Goal: Task Accomplishment & Management: Complete application form

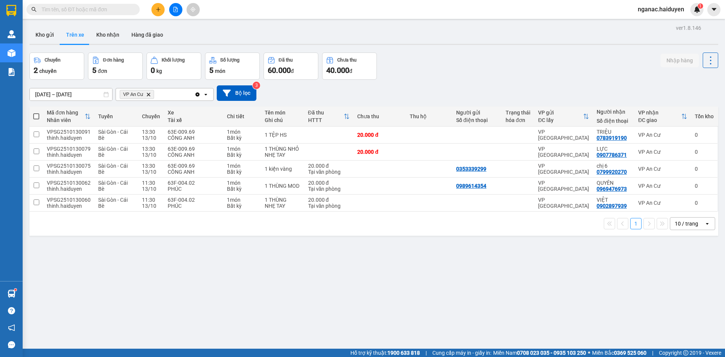
drag, startPoint x: 0, startPoint y: 0, endPoint x: 74, endPoint y: 10, distance: 75.1
click at [74, 10] on input "text" at bounding box center [86, 9] width 89 height 8
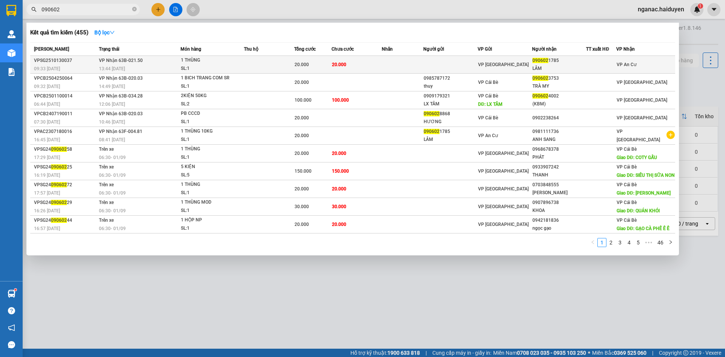
type input "090602"
click at [266, 66] on td at bounding box center [269, 65] width 50 height 18
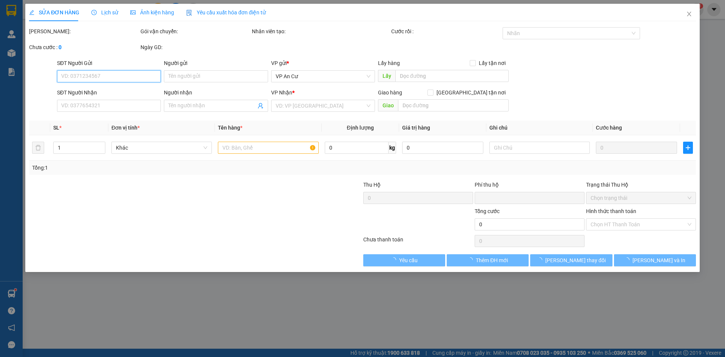
type input "0906021785"
type input "LÂM"
type input "0"
type input "20.000"
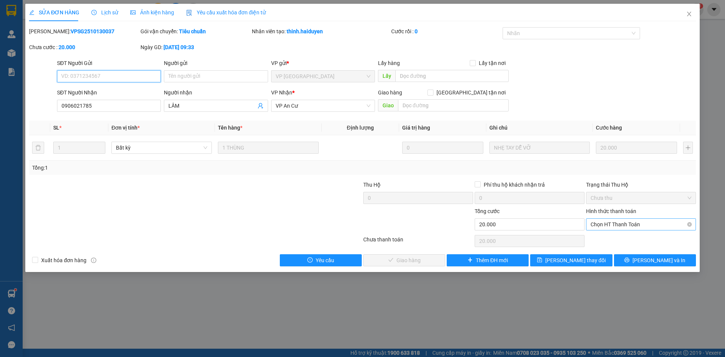
click at [630, 222] on span "Chọn HT Thanh Toán" at bounding box center [640, 224] width 101 height 11
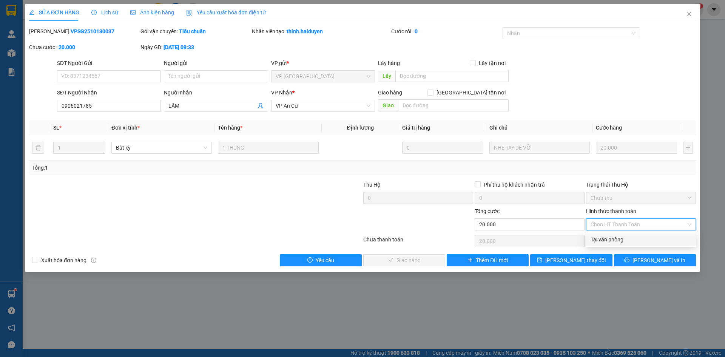
click at [633, 239] on div "Tại văn phòng" at bounding box center [640, 239] width 101 height 8
type input "0"
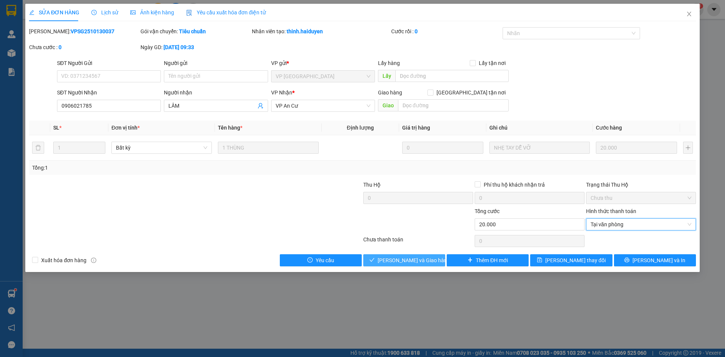
click at [398, 260] on span "[PERSON_NAME] và Giao hàng" at bounding box center [414, 260] width 72 height 8
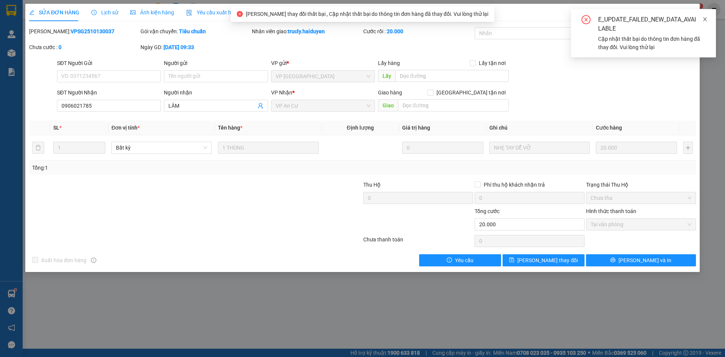
click at [702, 17] on icon "close" at bounding box center [704, 19] width 5 height 5
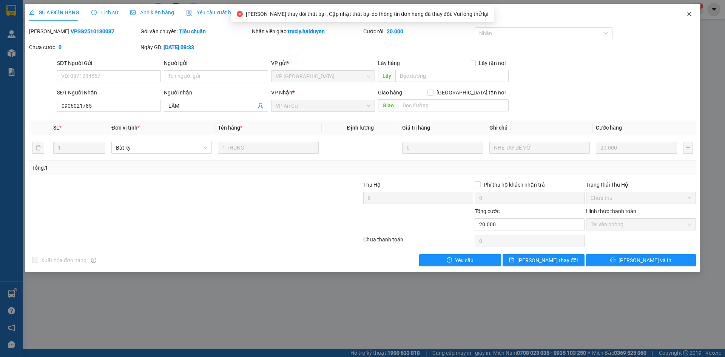
click at [688, 14] on icon "close" at bounding box center [689, 14] width 6 height 6
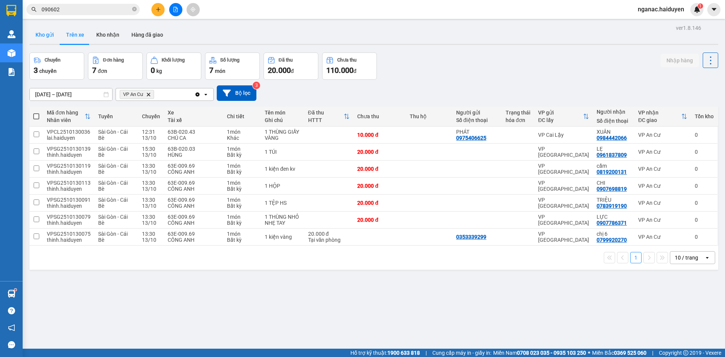
click at [45, 37] on button "Kho gửi" at bounding box center [44, 35] width 31 height 18
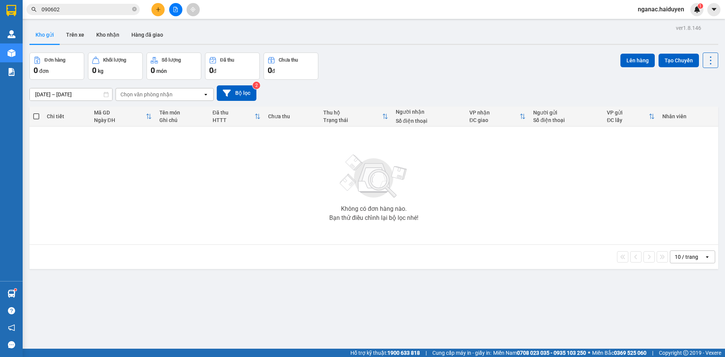
drag, startPoint x: 135, startPoint y: 8, endPoint x: 126, endPoint y: 6, distance: 9.0
click at [133, 8] on icon "close-circle" at bounding box center [134, 9] width 5 height 5
click at [105, 9] on input "text" at bounding box center [86, 9] width 89 height 8
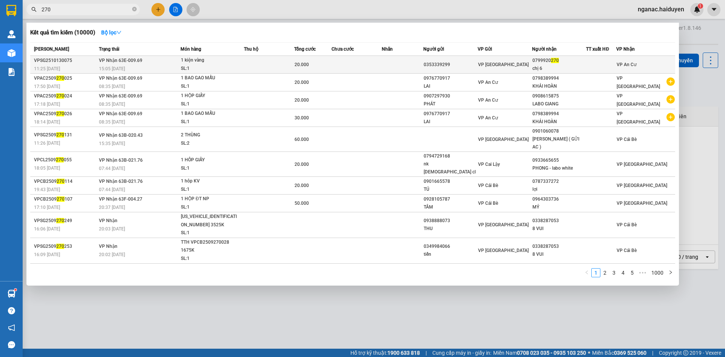
type input "270"
click at [350, 67] on td at bounding box center [356, 65] width 50 height 18
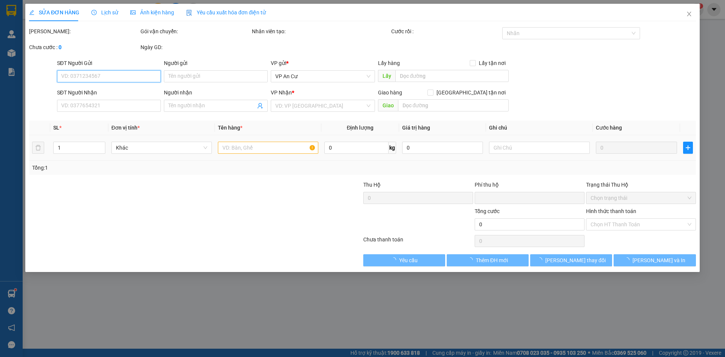
type input "0353339299"
type input "0799920270"
type input "chị 6"
type input "0"
type input "20.000"
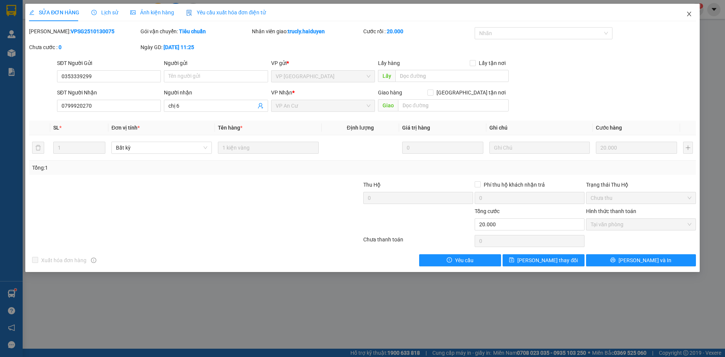
click at [690, 15] on icon "close" at bounding box center [689, 14] width 6 height 6
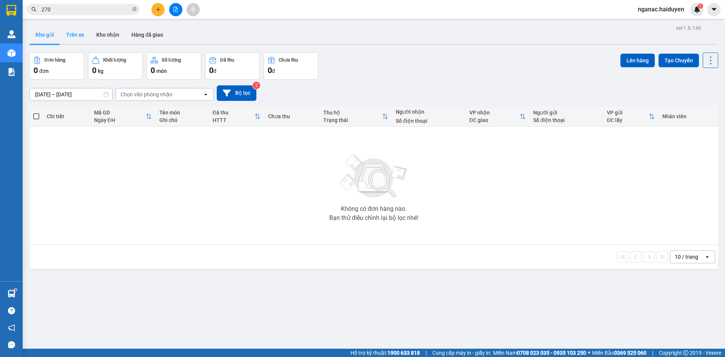
click at [77, 40] on button "Trên xe" at bounding box center [75, 35] width 30 height 18
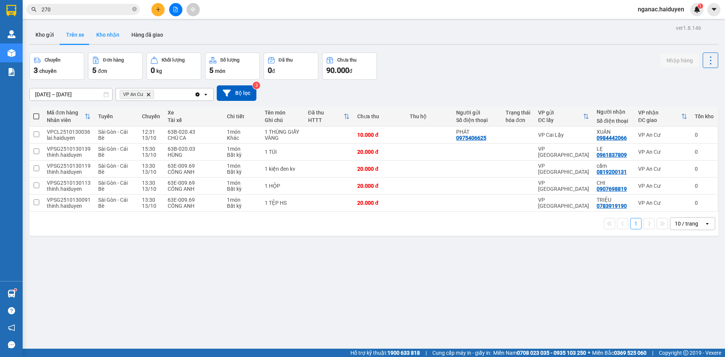
click at [104, 34] on button "Kho nhận" at bounding box center [107, 35] width 35 height 18
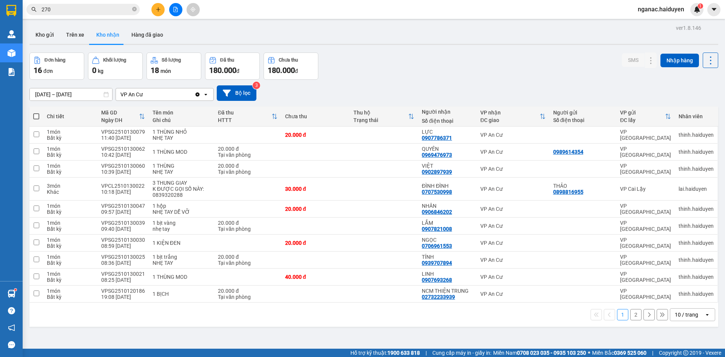
click at [631, 317] on button "2" at bounding box center [635, 314] width 11 height 11
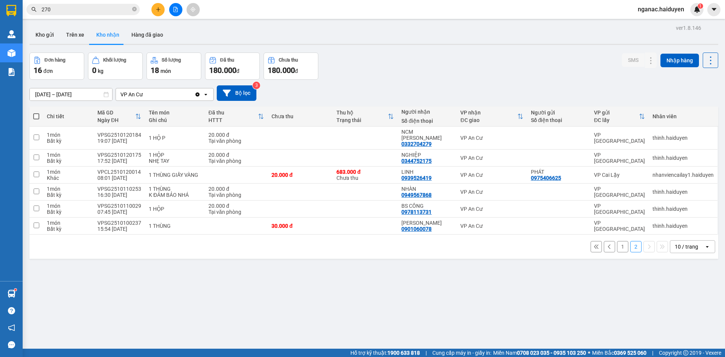
click at [617, 243] on button "1" at bounding box center [622, 246] width 11 height 11
